Goal: Task Accomplishment & Management: Complete application form

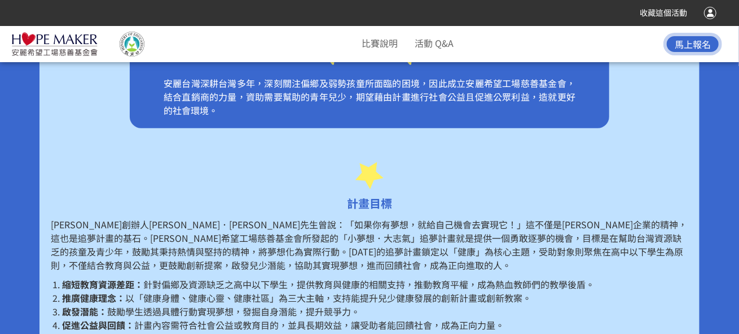
scroll to position [790, 0]
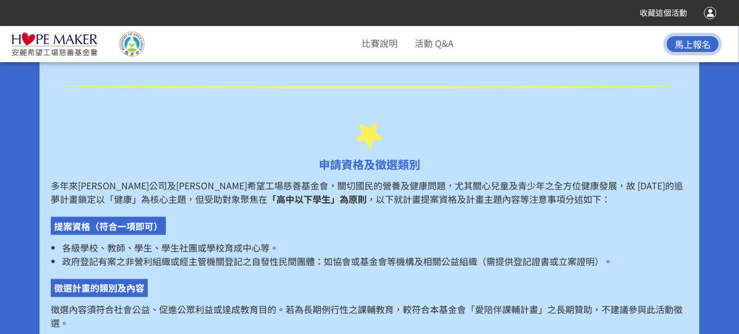
click at [712, 11] on div at bounding box center [710, 13] width 12 height 12
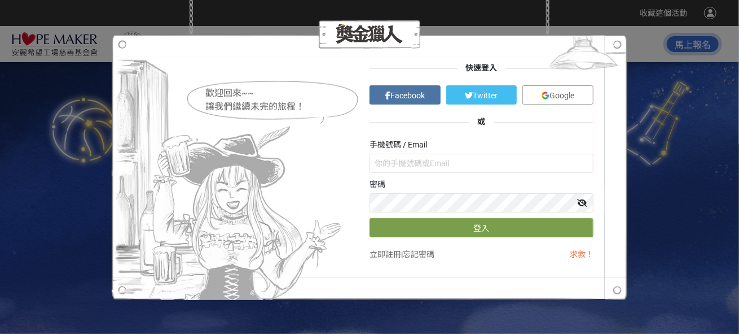
scroll to position [0, 0]
click at [430, 162] on input "text" at bounding box center [482, 163] width 224 height 19
type input "ㄇ"
type input "ㄋ"
type input "ㄇ"
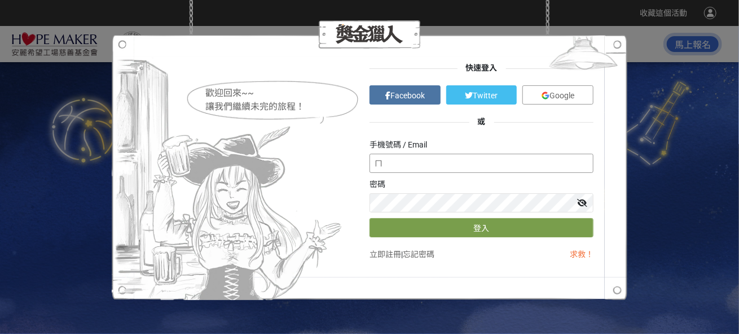
type input "ㄋ"
type input "asingsaom"
drag, startPoint x: 471, startPoint y: 139, endPoint x: 445, endPoint y: 164, distance: 35.1
click at [445, 164] on input "asingsaom" at bounding box center [482, 163] width 224 height 19
click at [370, 218] on button "登入" at bounding box center [482, 227] width 224 height 19
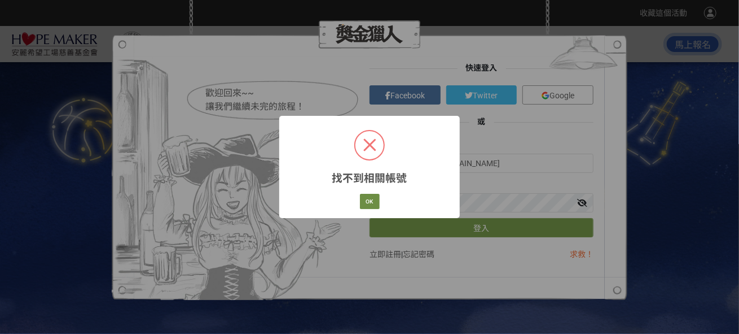
drag, startPoint x: 383, startPoint y: 190, endPoint x: 376, endPoint y: 194, distance: 7.8
click at [382, 192] on div "找不到相關帳號 × OK Cancel" at bounding box center [369, 167] width 181 height 102
click at [374, 194] on button "OK" at bounding box center [370, 202] width 20 height 16
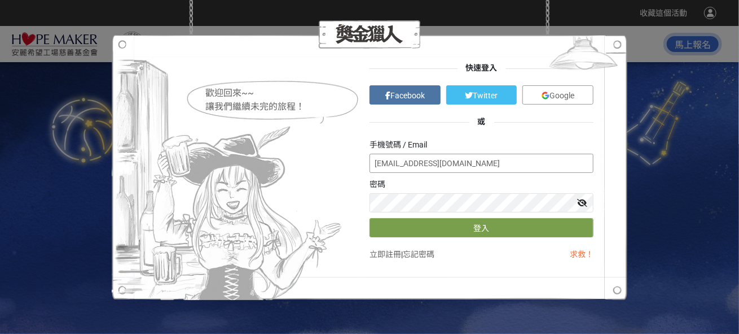
drag, startPoint x: 410, startPoint y: 164, endPoint x: 421, endPoint y: 164, distance: 11.3
click at [410, 164] on input "asingsaom@gmail.com" at bounding box center [482, 163] width 224 height 19
type input "[EMAIL_ADDRESS][DOMAIN_NAME]"
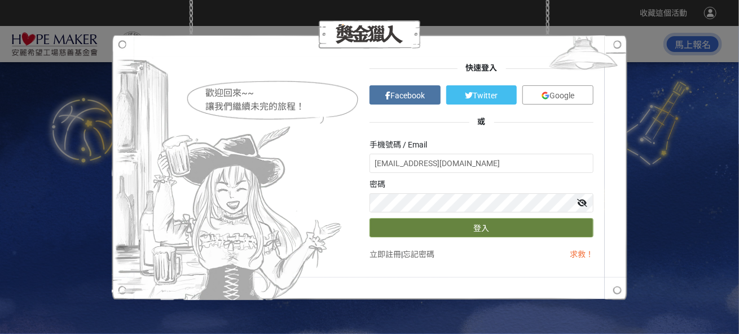
click at [413, 226] on button "登入" at bounding box center [482, 227] width 224 height 19
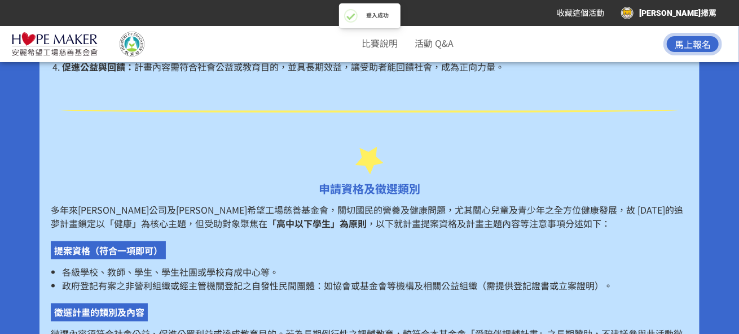
scroll to position [790, 0]
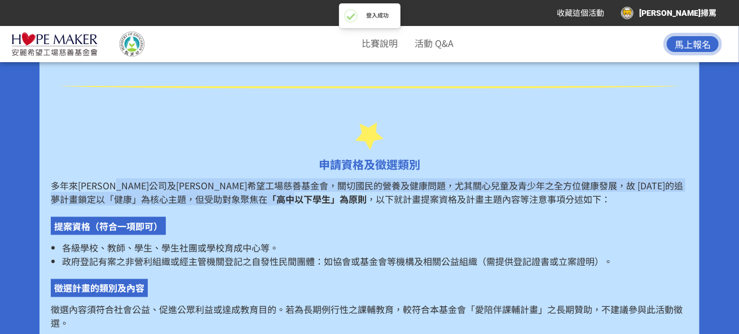
drag, startPoint x: 143, startPoint y: 189, endPoint x: 271, endPoint y: 205, distance: 129.1
click at [242, 196] on p "多年來安麗公司及安麗希望工場慈善基金會，關切國民的營養及健康問題，尤其關心兒童及青少年之全方位健康發展，故 2025 年的追夢計畫鎖定以「健康」為核心主題，但…" at bounding box center [370, 191] width 638 height 27
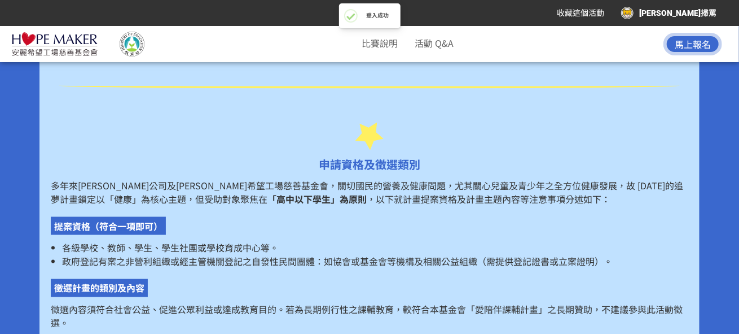
click at [246, 249] on span "各級學校、教師、學生、學生社團或學校育成中心等。" at bounding box center [170, 247] width 217 height 14
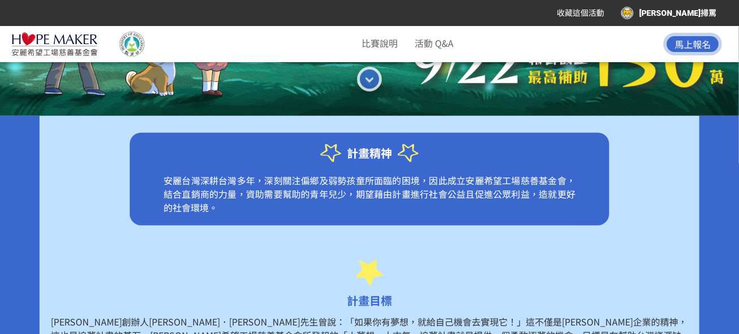
scroll to position [226, 0]
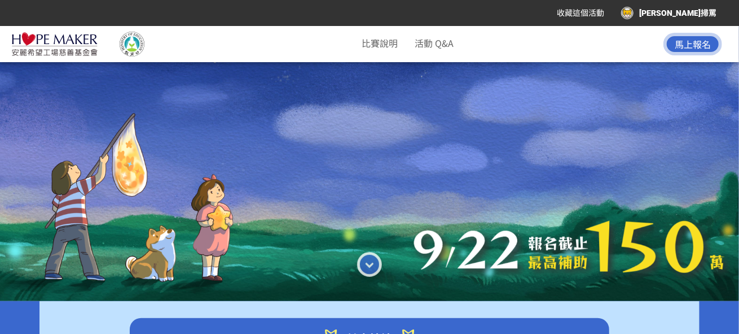
click at [694, 8] on div "[PERSON_NAME]掃罵" at bounding box center [668, 13] width 95 height 12
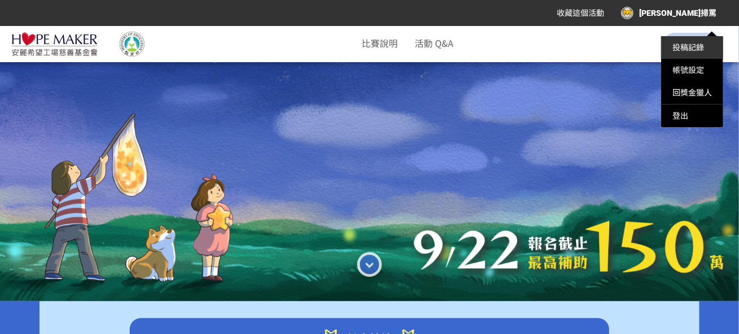
click at [685, 45] on link "投稿記錄" at bounding box center [689, 47] width 32 height 9
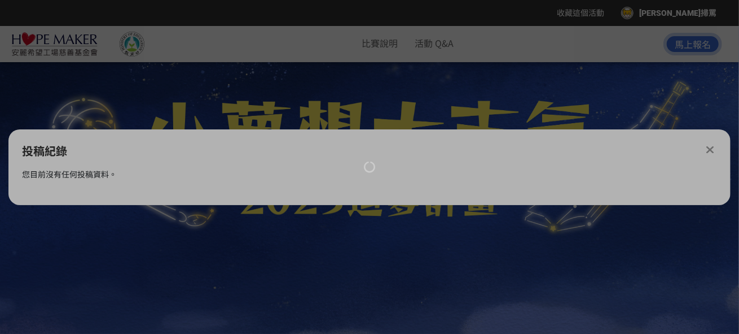
scroll to position [0, 0]
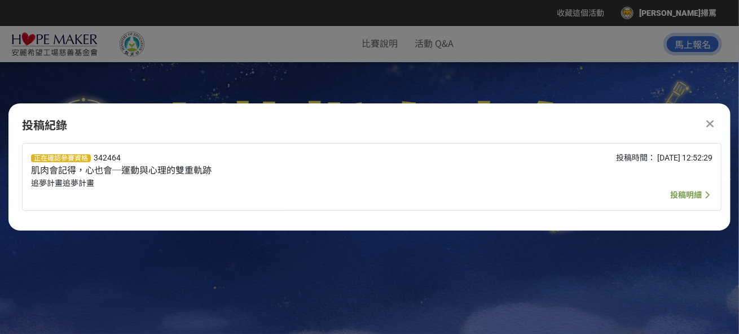
click at [694, 194] on span "投稿明細" at bounding box center [686, 194] width 32 height 9
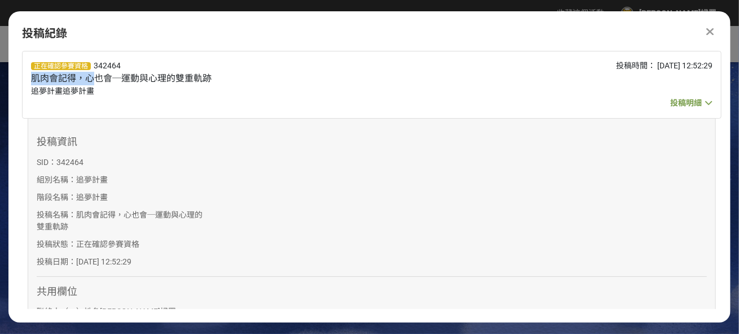
drag, startPoint x: 31, startPoint y: 77, endPoint x: 94, endPoint y: 78, distance: 62.7
click at [94, 78] on span "肌肉會記得，心也會─運動與心理的雙重軌跡" at bounding box center [121, 78] width 181 height 11
click at [163, 78] on span "肌肉會記得，心也會─運動與心理的雙重軌跡" at bounding box center [121, 78] width 181 height 11
drag, startPoint x: 82, startPoint y: 82, endPoint x: 65, endPoint y: 82, distance: 16.9
click at [65, 82] on span "肌肉會記得，心也會─運動與心理的雙重軌跡" at bounding box center [121, 78] width 181 height 11
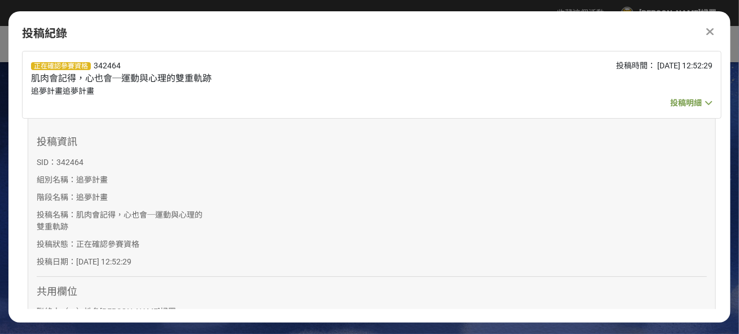
click at [24, 81] on div "正在確認參賽資格 342464 肌肉會記得，心也會─運動與心理的雙重軌跡 追夢計畫追夢計畫 投稿時間： 2025-07-10 12:52:29 投稿明細" at bounding box center [372, 85] width 700 height 68
drag, startPoint x: 128, startPoint y: 77, endPoint x: 193, endPoint y: 78, distance: 64.9
click at [187, 78] on span "肌肉會記得，心也會─運動與心理的雙重軌跡" at bounding box center [121, 78] width 181 height 11
drag, startPoint x: 193, startPoint y: 78, endPoint x: 201, endPoint y: 78, distance: 7.9
click at [193, 78] on span "肌肉會記得，心也會─運動與心理的雙重軌跡" at bounding box center [121, 78] width 181 height 11
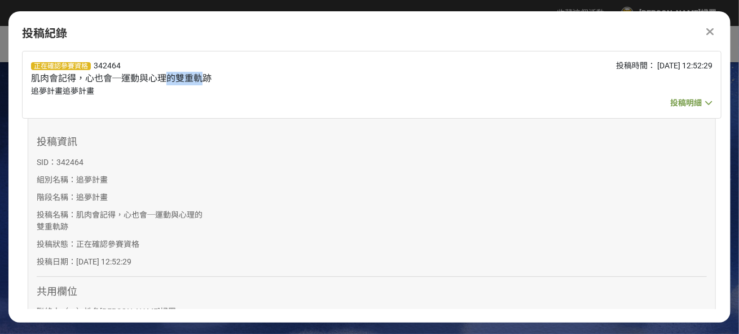
drag, startPoint x: 201, startPoint y: 78, endPoint x: 165, endPoint y: 78, distance: 36.1
click at [165, 78] on span "肌肉會記得，心也會─運動與心理的雙重軌跡" at bounding box center [121, 78] width 181 height 11
click at [131, 78] on span "肌肉會記得，心也會─運動與心理的雙重軌跡" at bounding box center [121, 78] width 181 height 11
drag, startPoint x: 129, startPoint y: 77, endPoint x: 233, endPoint y: 77, distance: 104.4
click at [233, 77] on div "正在確認參賽資格 342464 肌肉會記得，心也會─運動與心理的雙重軌跡 追夢計畫追夢計畫" at bounding box center [230, 85] width 398 height 50
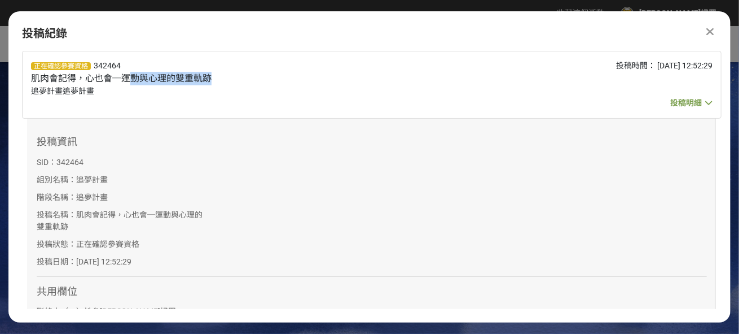
click at [233, 77] on div "正在確認參賽資格 342464 肌肉會記得，心也會─運動與心理的雙重軌跡 追夢計畫追夢計畫" at bounding box center [230, 85] width 398 height 50
drag, startPoint x: 198, startPoint y: 78, endPoint x: 154, endPoint y: 76, distance: 44.1
click at [154, 76] on span "肌肉會記得，心也會─運動與心理的雙重軌跡" at bounding box center [121, 78] width 181 height 11
click at [117, 76] on span "肌肉會記得，心也會─運動與心理的雙重軌跡" at bounding box center [121, 78] width 181 height 11
drag, startPoint x: 192, startPoint y: 77, endPoint x: 232, endPoint y: 77, distance: 40.1
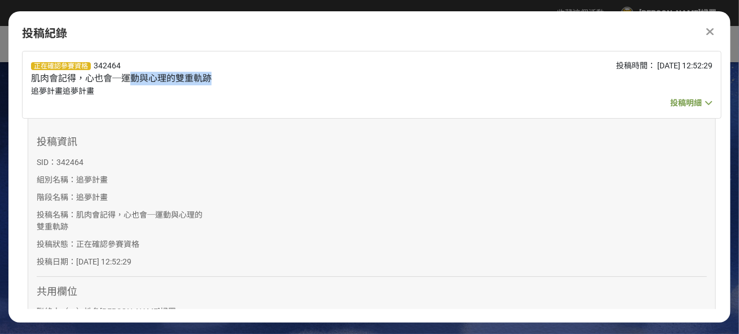
click at [230, 77] on div "正在確認參賽資格 342464 肌肉會記得，心也會─運動與心理的雙重軌跡 追夢計畫追夢計畫" at bounding box center [230, 85] width 398 height 50
click at [232, 77] on div "正在確認參賽資格 342464 肌肉會記得，心也會─運動與心理的雙重軌跡 追夢計畫追夢計畫" at bounding box center [230, 85] width 398 height 50
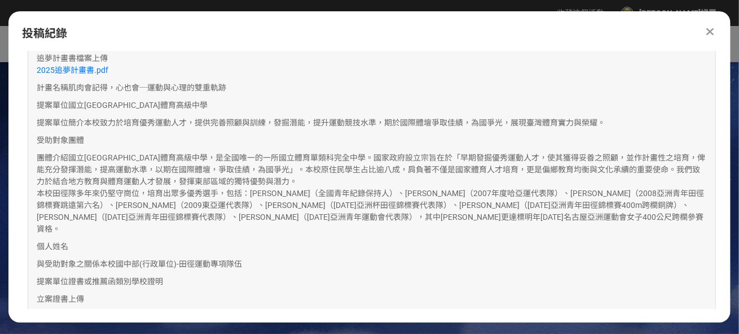
scroll to position [451, 0]
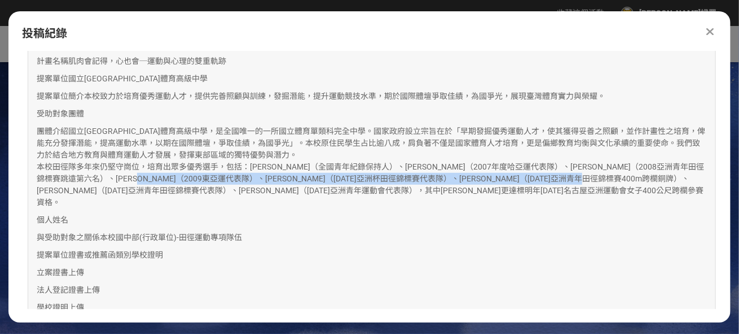
drag, startPoint x: 199, startPoint y: 183, endPoint x: 304, endPoint y: 179, distance: 104.5
click at [280, 181] on span "國立臺東大學附屬體育高級中學，是全國唯一的一所國立體育單類科完全中學。國家政府設立宗旨在於「早期發掘優秀運動人才，使其獲得妥善之照顧，並作計畫性之培育，俾能充…" at bounding box center [371, 166] width 669 height 80
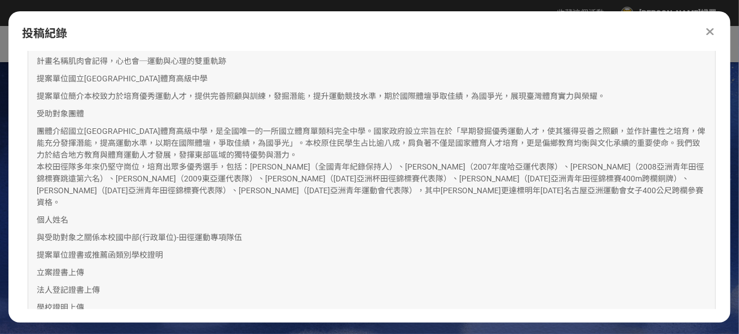
click at [385, 156] on p "團體介紹 國立臺東大學附屬體育高級中學，是全國唯一的一所國立體育單類科完全中學。國家政府設立宗旨在於「早期發掘優秀運動人才，使其獲得妥善之照顧，並作計畫性之培…" at bounding box center [372, 166] width 670 height 83
drag, startPoint x: 314, startPoint y: 168, endPoint x: 233, endPoint y: 172, distance: 81.3
click at [247, 172] on p "團體介紹 國立臺東大學附屬體育高級中學，是全國唯一的一所國立體育單類科完全中學。國家政府設立宗旨在於「早期發掘優秀運動人才，使其獲得妥善之照顧，並作計畫性之培…" at bounding box center [372, 166] width 670 height 83
click at [224, 188] on span "國立臺東大學附屬體育高級中學，是全國唯一的一所國立體育單類科完全中學。國家政府設立宗旨在於「早期發掘優秀運動人才，使其獲得妥善之照顧，並作計畫性之培育，俾能充…" at bounding box center [371, 166] width 669 height 80
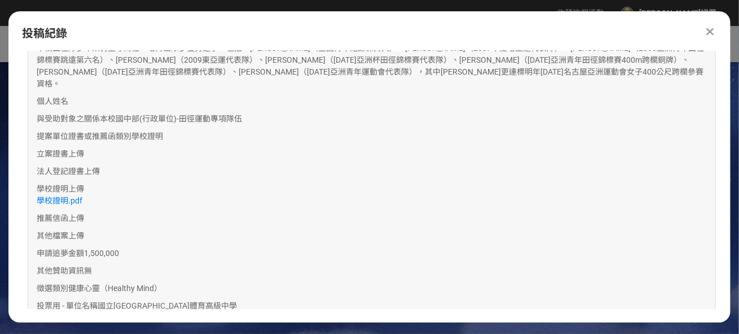
scroll to position [621, 0]
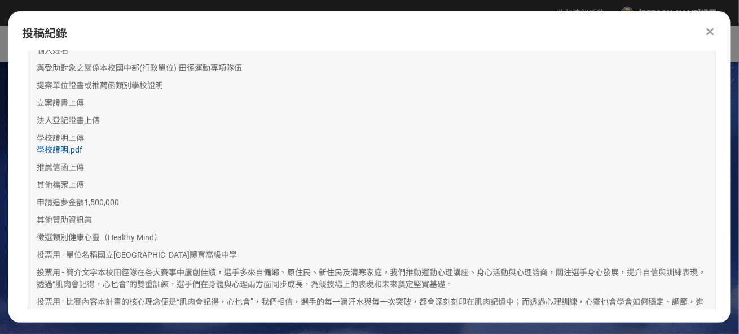
click at [75, 145] on link "學校證明.pdf" at bounding box center [60, 149] width 46 height 9
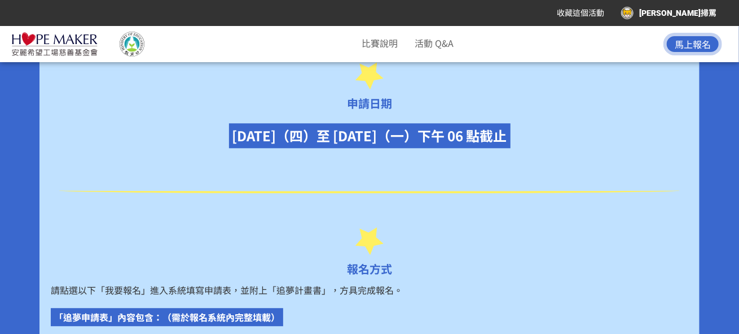
scroll to position [1298, 0]
